Goal: Transaction & Acquisition: Book appointment/travel/reservation

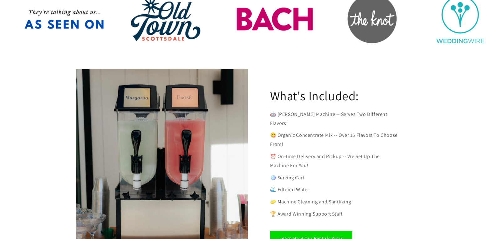
scroll to position [344, 0]
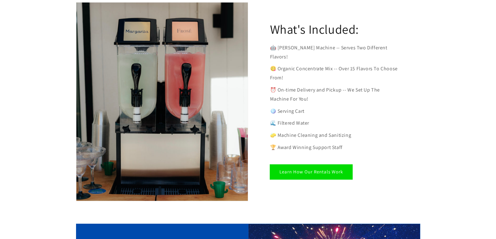
click at [276, 165] on link "Learn How Our Rentals Work" at bounding box center [311, 172] width 82 height 15
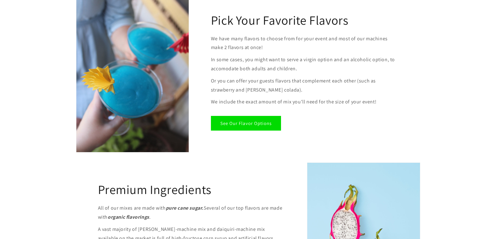
scroll to position [657, 0]
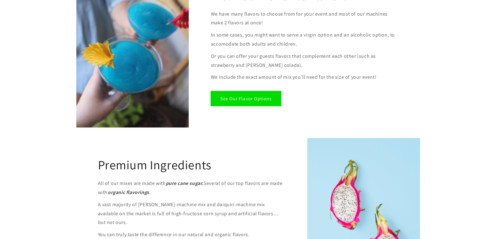
click at [243, 100] on link "See Our Flavor Options" at bounding box center [246, 98] width 70 height 15
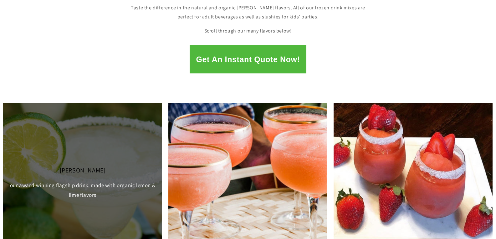
scroll to position [125, 0]
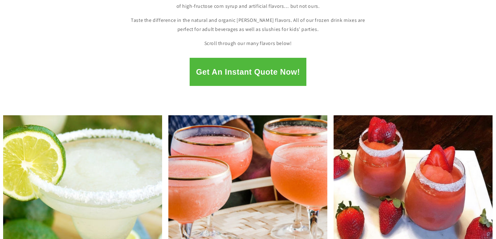
click at [217, 75] on button "Get An Instant Quote Now!" at bounding box center [248, 72] width 116 height 28
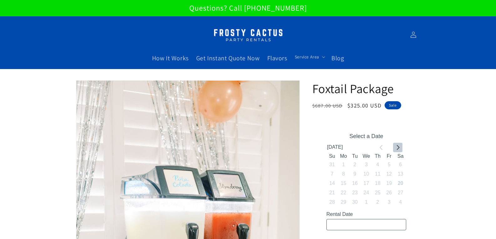
click at [399, 146] on icon "Go to next month" at bounding box center [397, 147] width 5 height 5
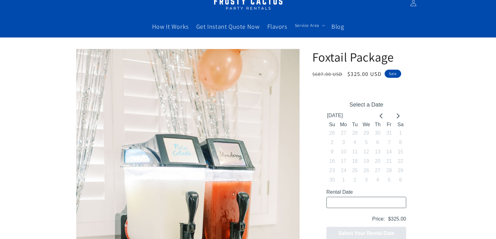
scroll to position [125, 0]
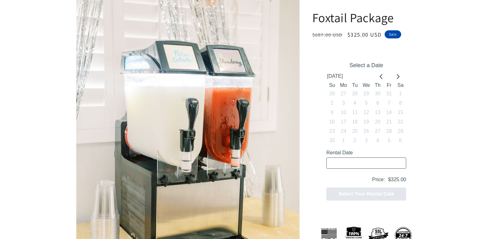
click at [366, 163] on input "Rental Date" at bounding box center [366, 163] width 80 height 11
click at [371, 162] on input "Rental Date" at bounding box center [366, 163] width 80 height 11
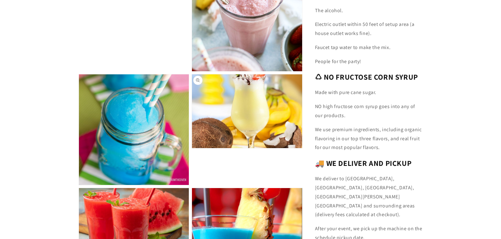
scroll to position [1314, 0]
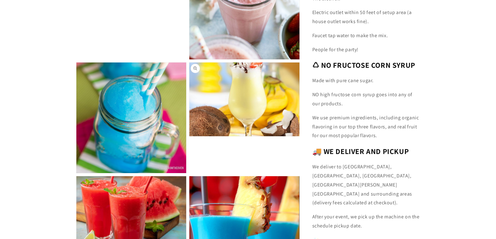
click at [189, 137] on button "Open media 19 in modal" at bounding box center [189, 137] width 0 height 0
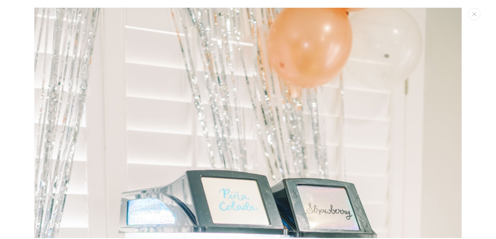
scroll to position [7848, 0]
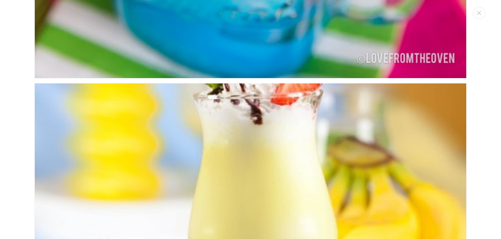
click at [260, 97] on img "Media gallery" at bounding box center [250, 227] width 432 height 288
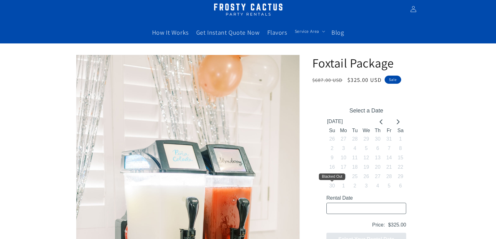
scroll to position [0, 0]
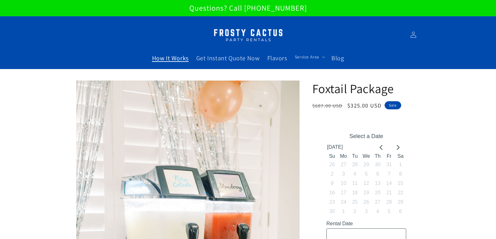
click at [160, 59] on span "How It Works" at bounding box center [170, 58] width 37 height 8
